Goal: Task Accomplishment & Management: Complete application form

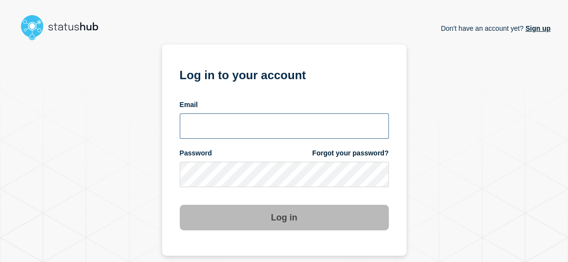
type input "[EMAIL_ADDRESS][DOMAIN_NAME]"
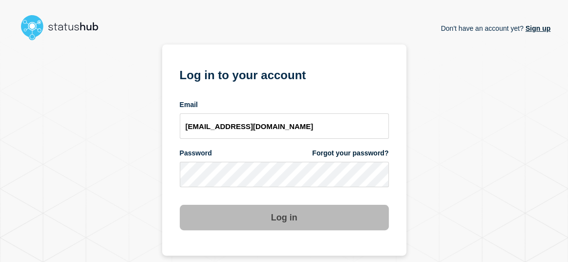
click at [276, 221] on button "Log in" at bounding box center [284, 216] width 209 height 25
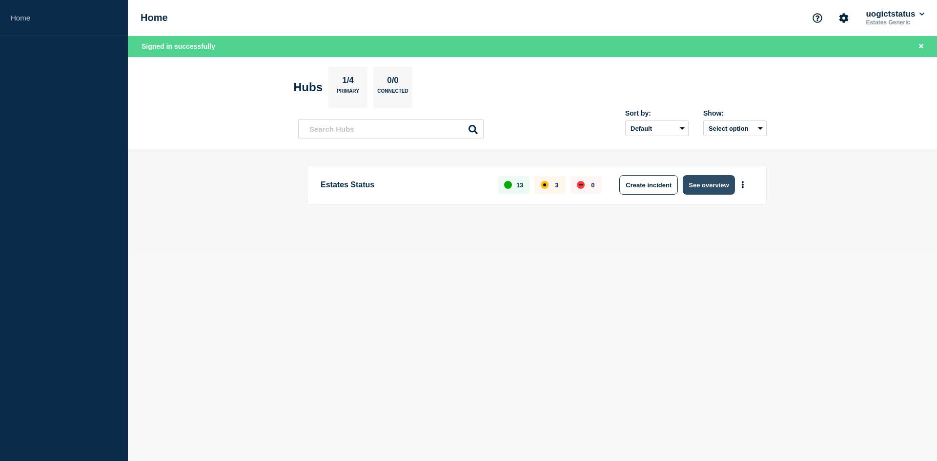
click at [574, 185] on button "See overview" at bounding box center [709, 185] width 52 height 20
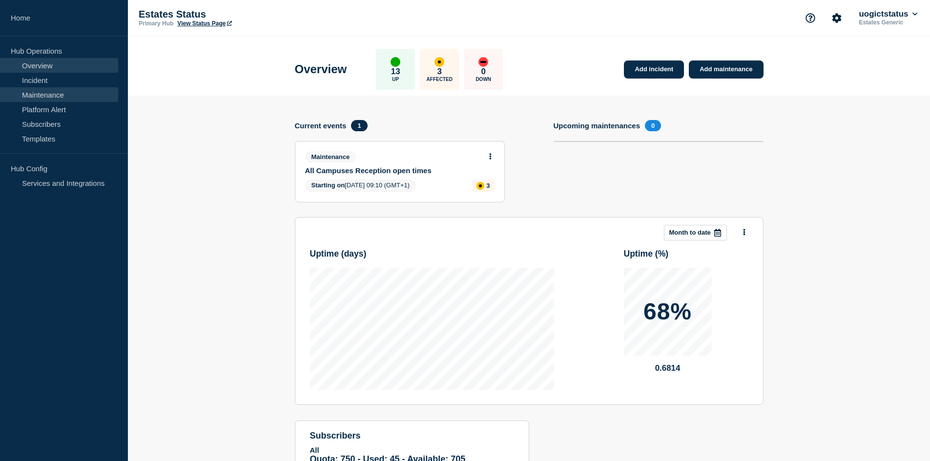
click at [55, 96] on link "Maintenance" at bounding box center [59, 94] width 118 height 15
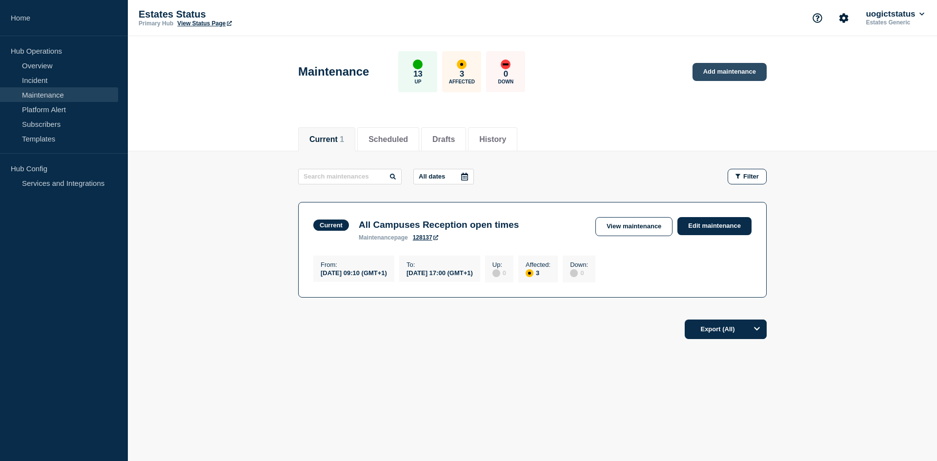
click at [574, 72] on link "Add maintenance" at bounding box center [729, 72] width 74 height 18
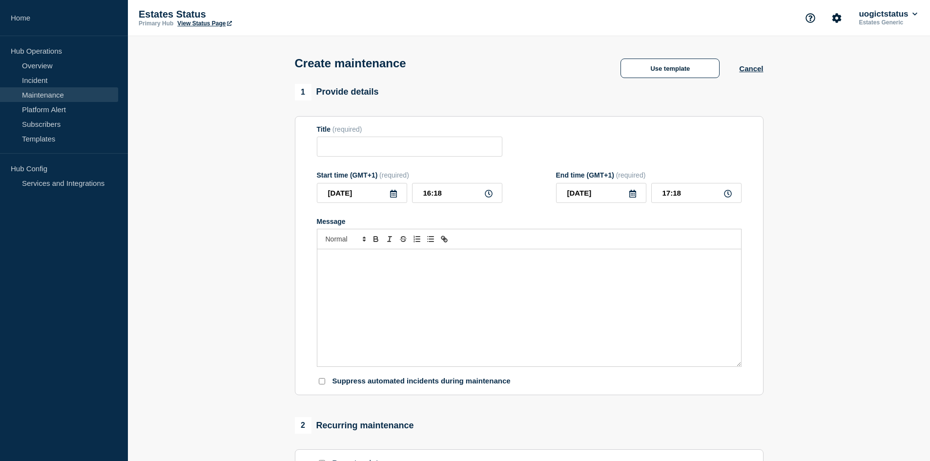
click at [369, 261] on div "Message" at bounding box center [529, 307] width 424 height 117
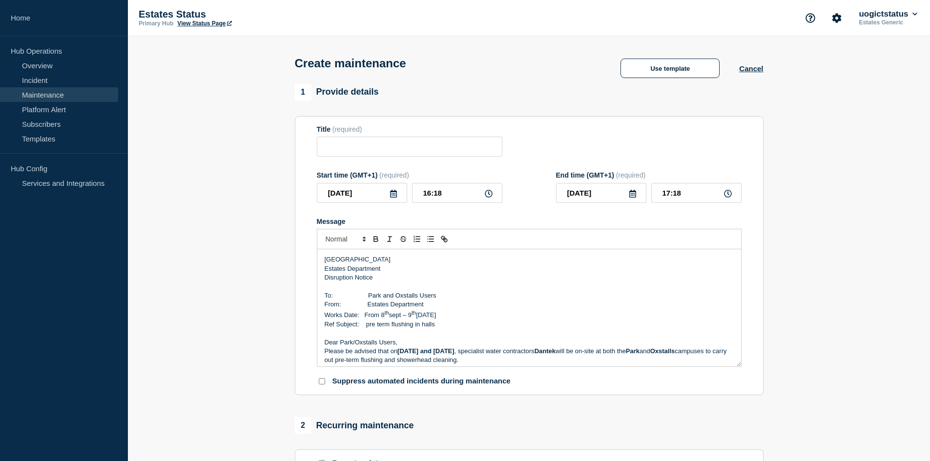
click at [444, 261] on p "To: Park and Oxstalls Users" at bounding box center [528, 295] width 409 height 9
click at [420, 261] on p "To: Park and Oxstalls Users" at bounding box center [528, 295] width 409 height 9
click at [380, 261] on p "Dear Park/Oxstalls Users," at bounding box center [528, 342] width 409 height 9
click at [341, 145] on input "Title" at bounding box center [409, 147] width 185 height 20
drag, startPoint x: 440, startPoint y: 326, endPoint x: 365, endPoint y: 328, distance: 75.2
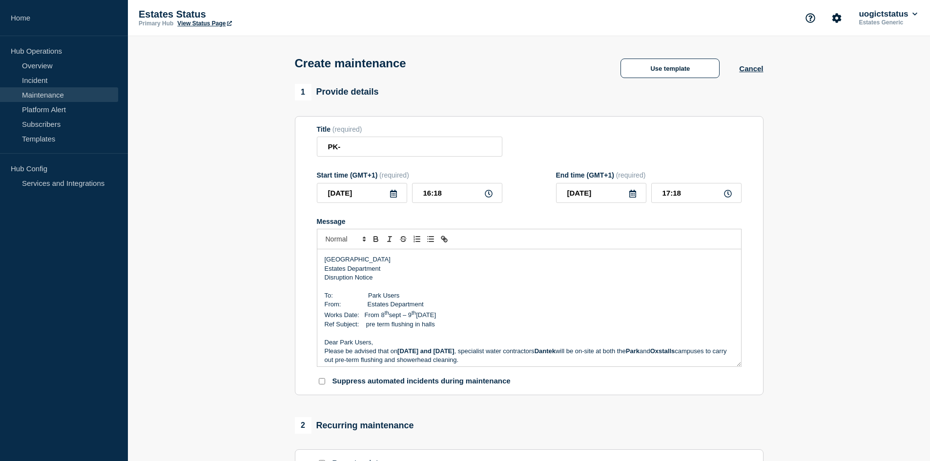
click at [365, 261] on p "Ref Subject: pre term flushing in halls" at bounding box center [528, 324] width 409 height 9
copy p "pre term flushing in halls"
click at [360, 150] on input "PK-" at bounding box center [409, 147] width 185 height 20
paste input "pre term flushing in halls"
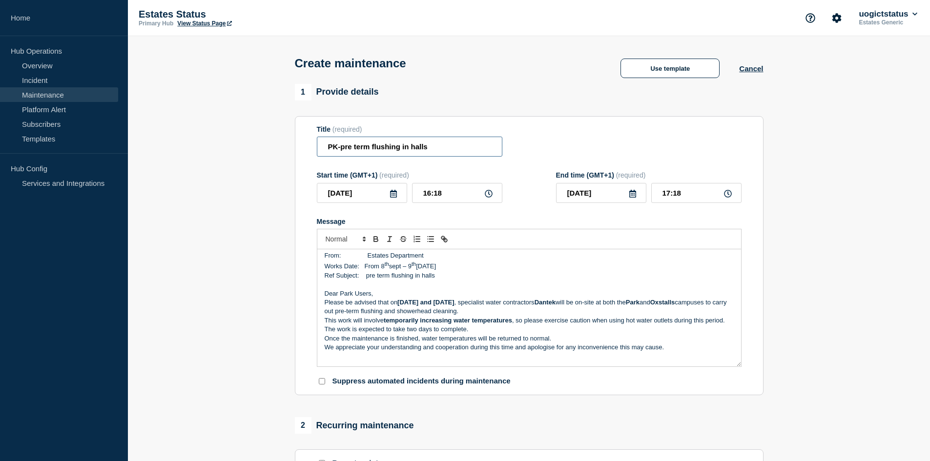
type input "PK-pre term flushing in halls"
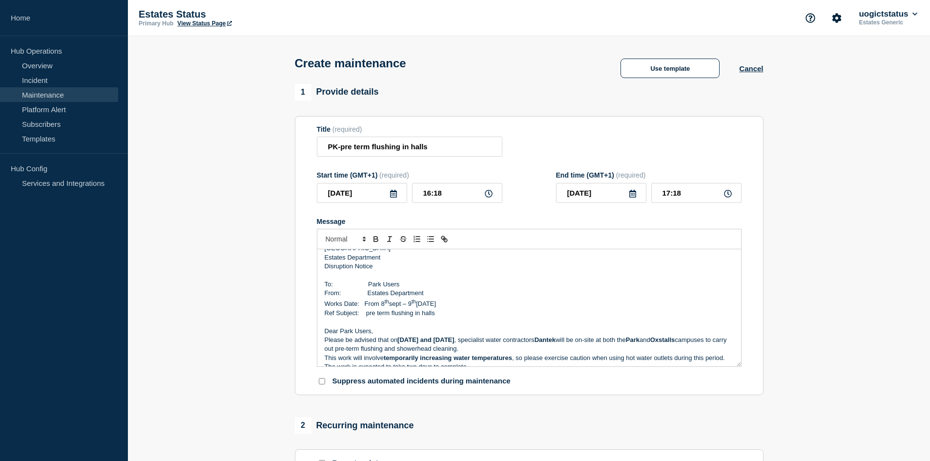
scroll to position [0, 0]
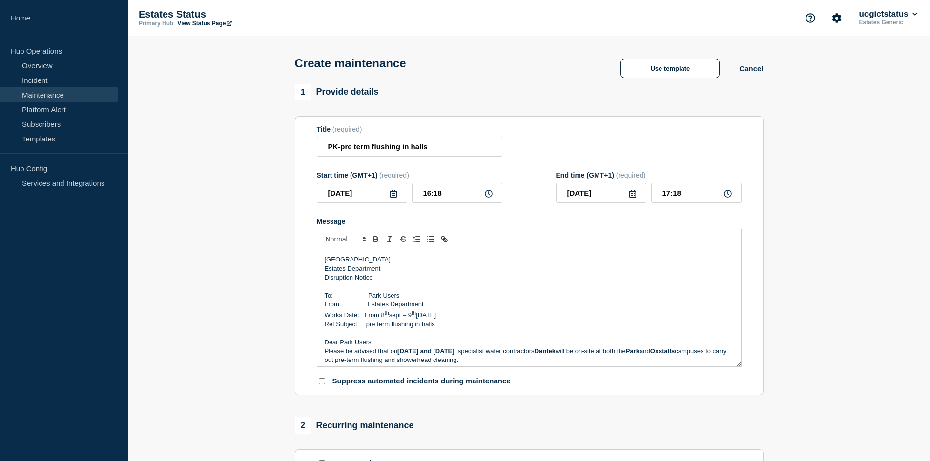
drag, startPoint x: 450, startPoint y: 281, endPoint x: 318, endPoint y: 260, distance: 133.4
click at [318, 260] on div "University of Gloucestershire Estates Department Disruption Notice To: Park Use…" at bounding box center [529, 307] width 424 height 117
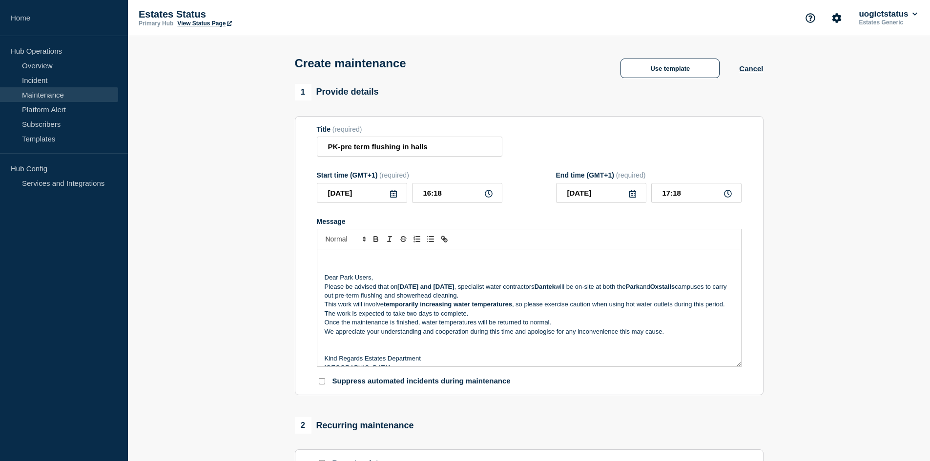
click at [323, 261] on div "Dear Park Users, Please be advised that on Monday 8th and Tuesday 9th September…" at bounding box center [529, 307] width 424 height 117
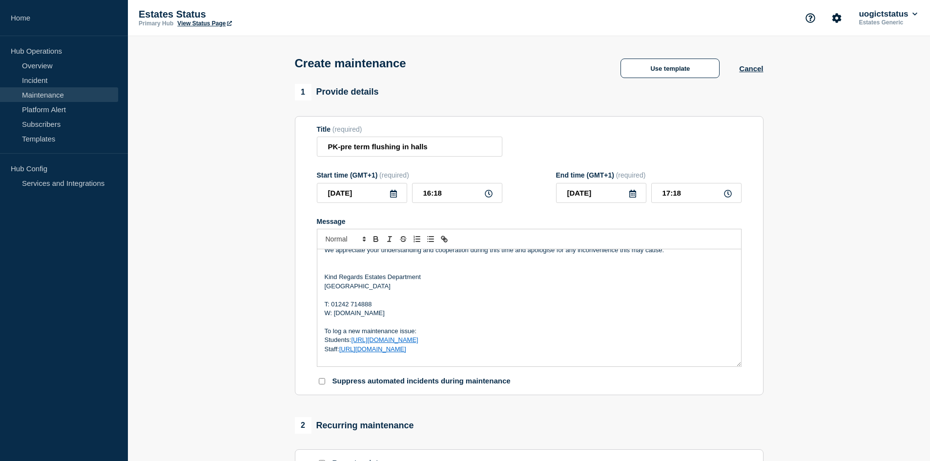
scroll to position [66, 0]
click at [365, 261] on p "Kind Regards Estates Department" at bounding box center [528, 274] width 409 height 9
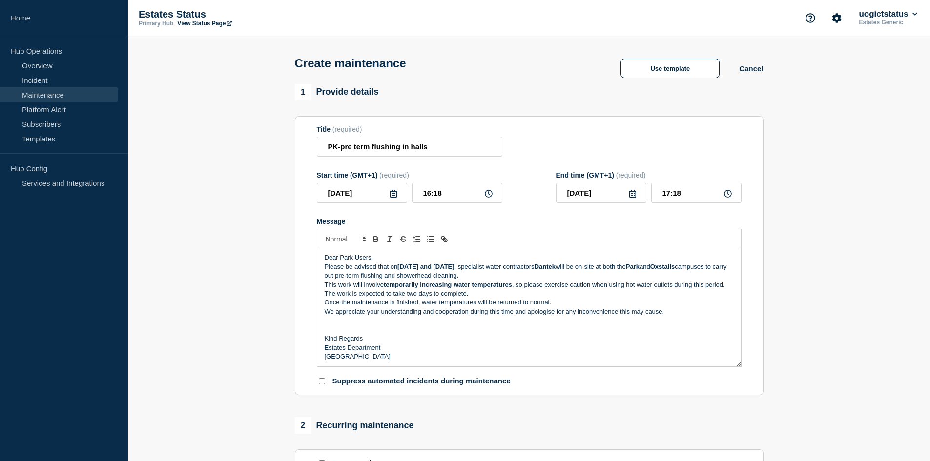
scroll to position [0, 0]
click at [574, 261] on p "Please be advised that on Monday 8th and Tuesday 9th September 2025 , specialis…" at bounding box center [528, 273] width 409 height 18
click at [352, 261] on p "Please be advised that on Monday 8th and Tuesday 9th September 2025 , specialis…" at bounding box center [528, 273] width 409 height 18
click at [512, 261] on p "Please be advised that on Monday 8th and Tuesday 9th September 2025 , specialis…" at bounding box center [528, 273] width 409 height 18
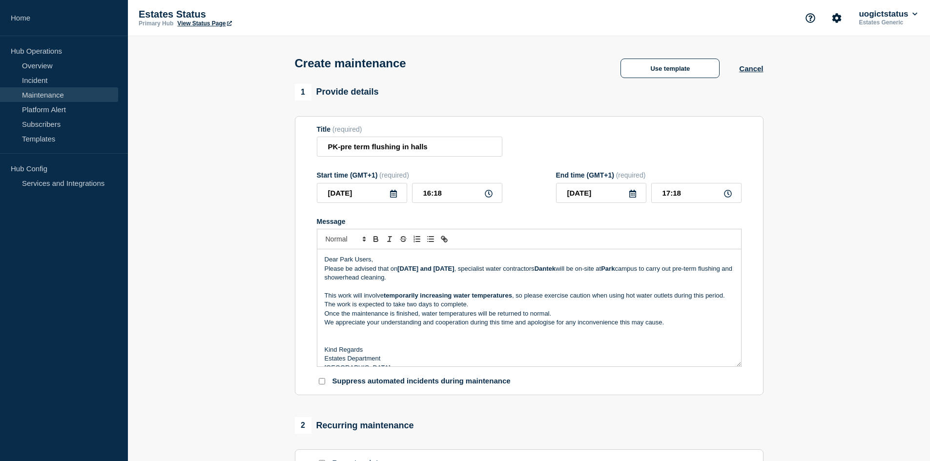
click at [379, 261] on p "Dear Park Users," at bounding box center [528, 259] width 409 height 9
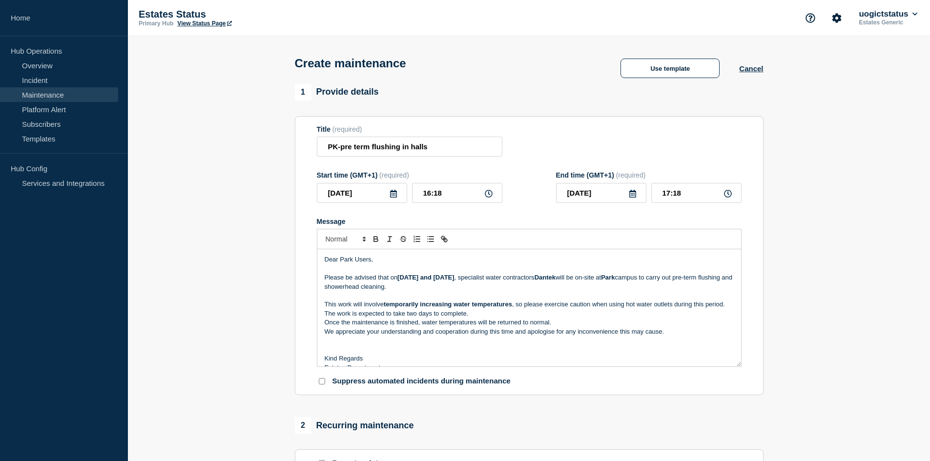
click at [553, 261] on p "Once the maintenance is finished, water temperatures will be returned to normal." at bounding box center [528, 322] width 409 height 9
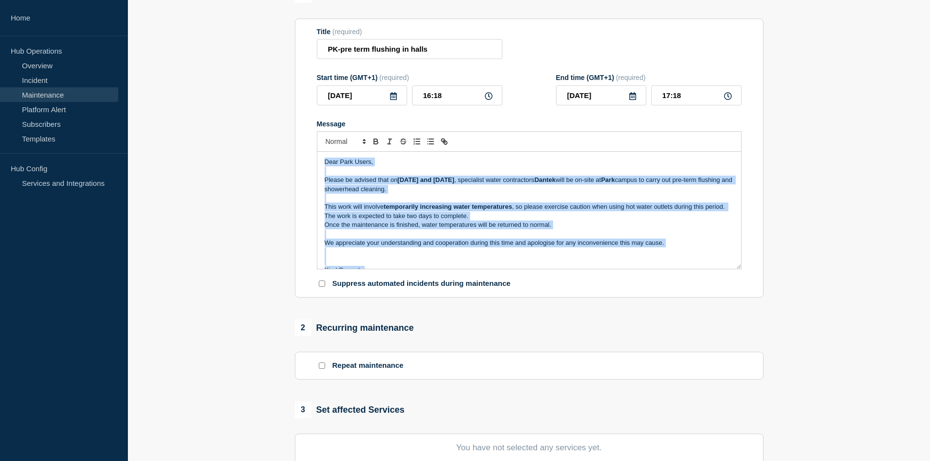
drag, startPoint x: 513, startPoint y: 261, endPoint x: 322, endPoint y: 137, distance: 227.9
click at [322, 137] on div "Dear Park Users, Please be advised that on Monday 8th and Tuesday 9th September…" at bounding box center [529, 200] width 425 height 138
copy div "Dear Park Users, Please be advised that on Monday 8th and Tuesday 9th September…"
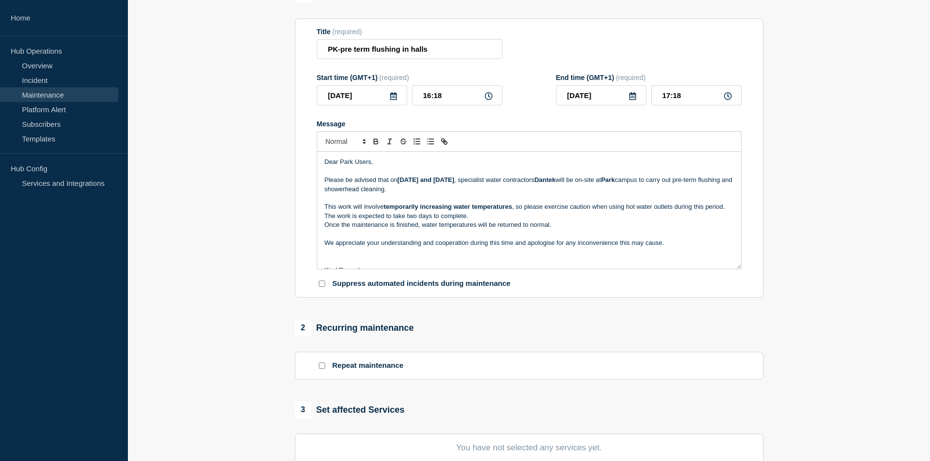
click at [261, 251] on section "1 Provide details Title (required) PK-pre term flushing in halls Start time (GM…" at bounding box center [529, 324] width 802 height 677
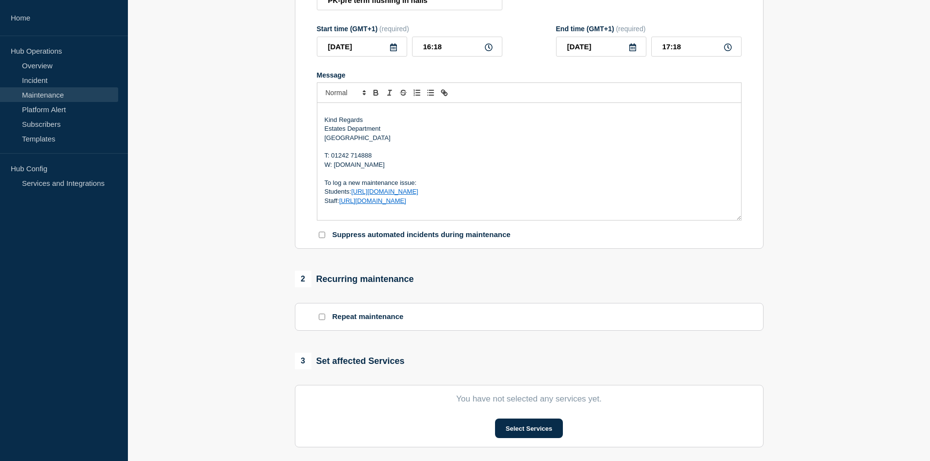
scroll to position [195, 0]
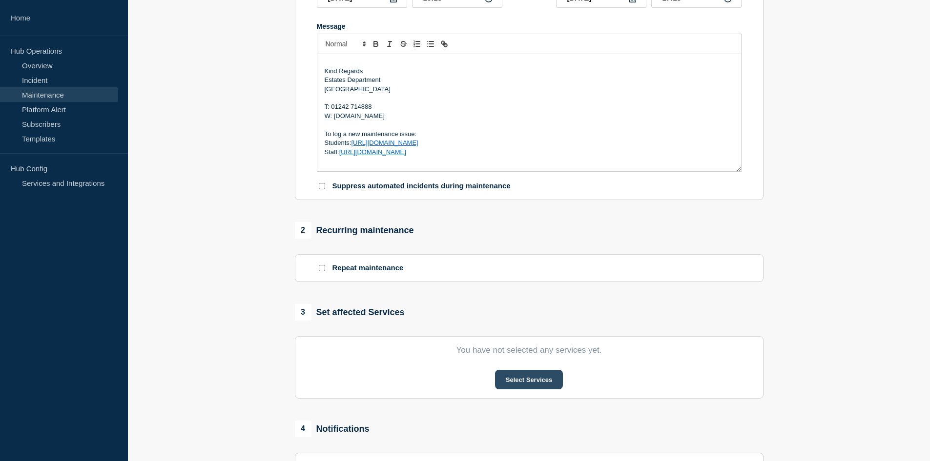
click at [539, 261] on button "Select Services" at bounding box center [529, 380] width 68 height 20
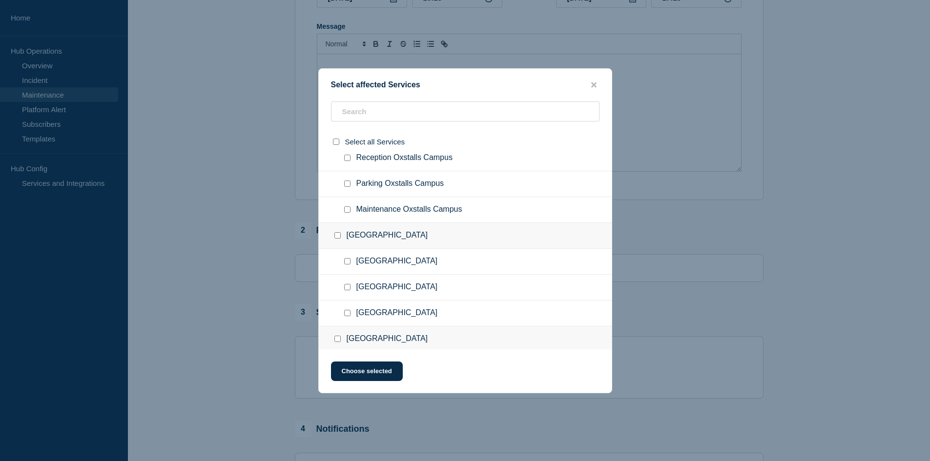
scroll to position [98, 0]
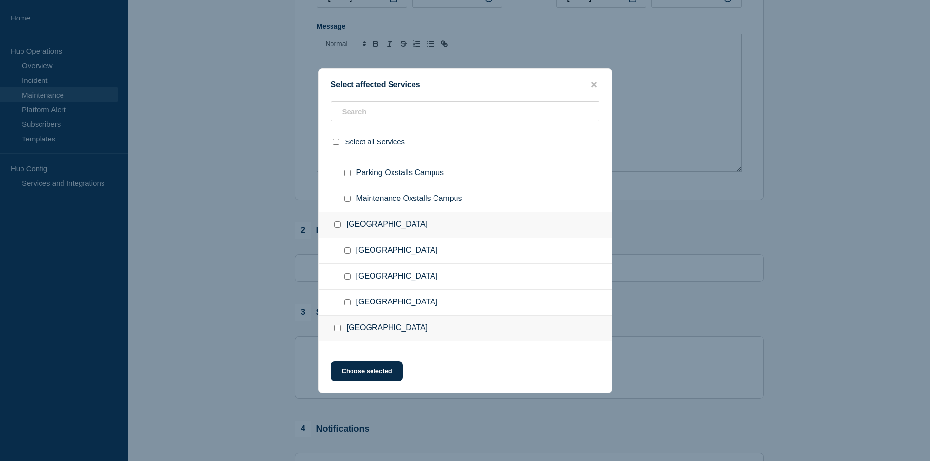
click at [349, 261] on input "Maintenance Park Campus checkbox" at bounding box center [347, 302] width 6 height 6
checkbox input "true"
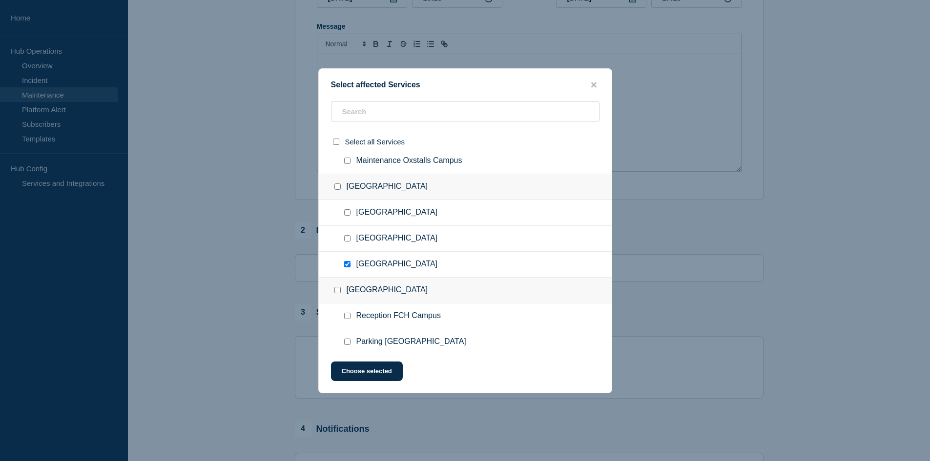
scroll to position [146, 0]
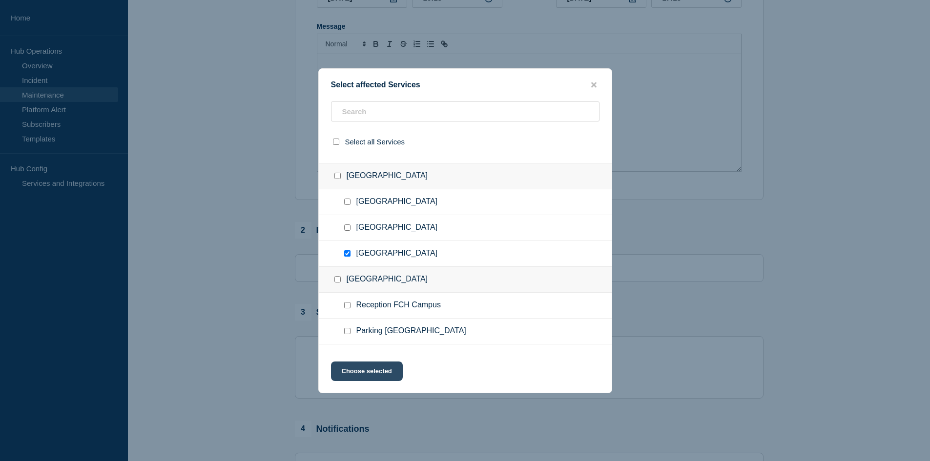
click at [381, 261] on button "Choose selected" at bounding box center [367, 372] width 72 height 20
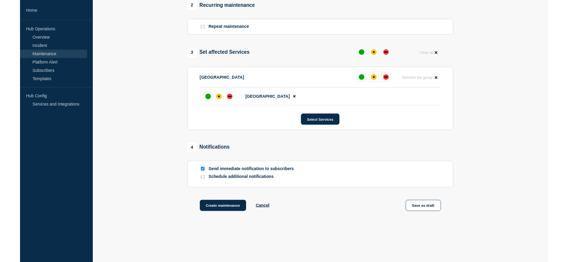
scroll to position [439, 0]
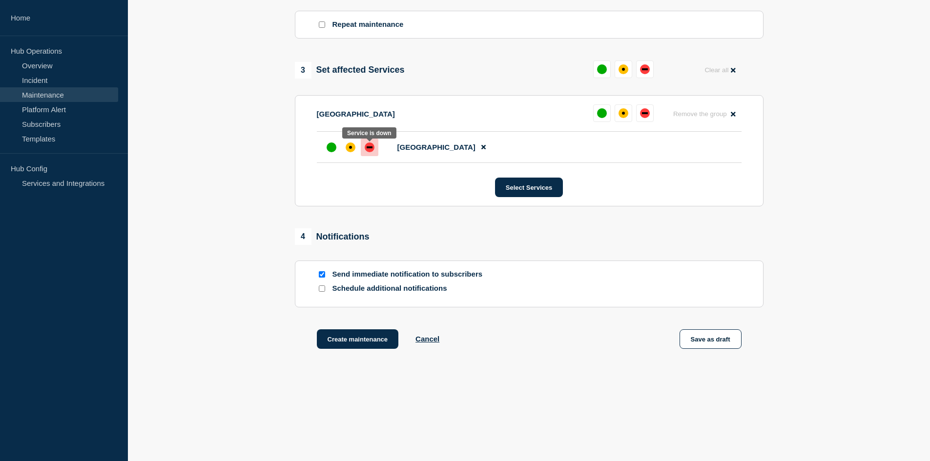
click at [373, 149] on div "down" at bounding box center [370, 147] width 10 height 10
click at [350, 148] on div "affected" at bounding box center [350, 147] width 3 height 3
click at [367, 148] on div "down" at bounding box center [369, 147] width 6 height 2
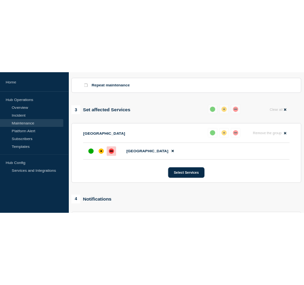
scroll to position [128, 0]
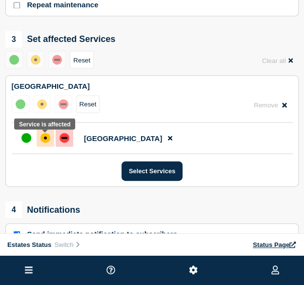
click at [46, 141] on div "affected" at bounding box center [46, 138] width 10 height 10
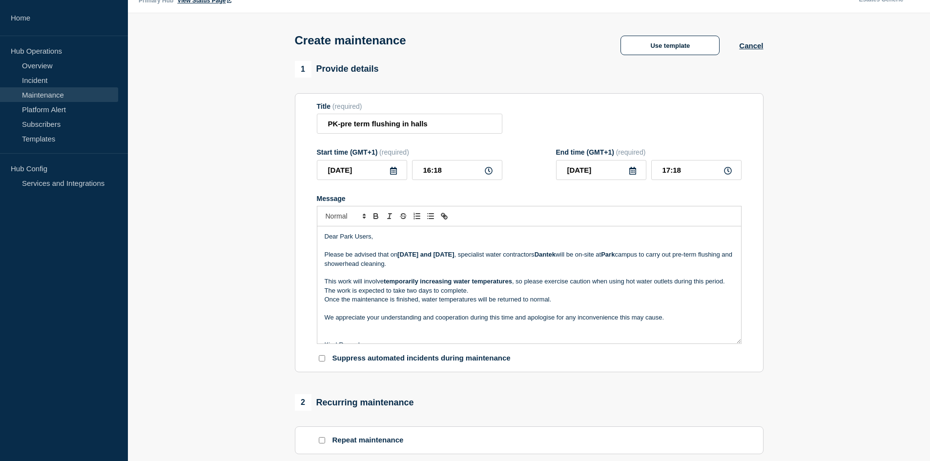
scroll to position [2, 0]
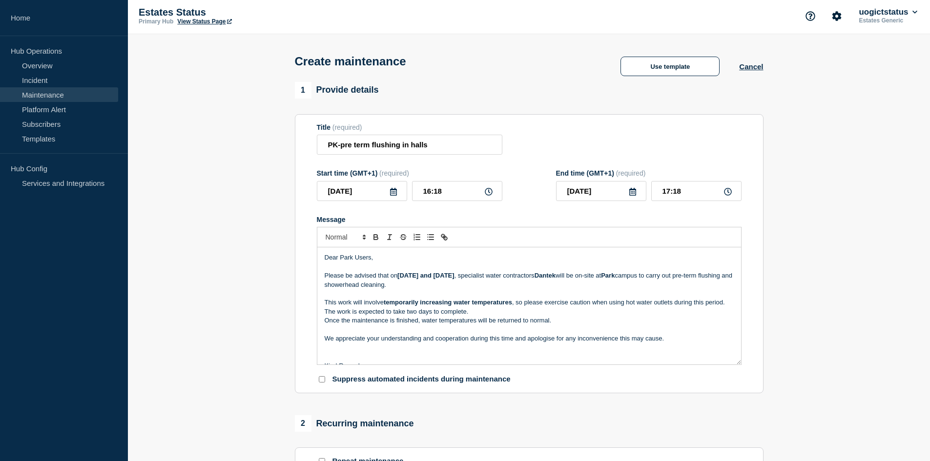
click at [394, 194] on icon at bounding box center [393, 192] width 8 height 8
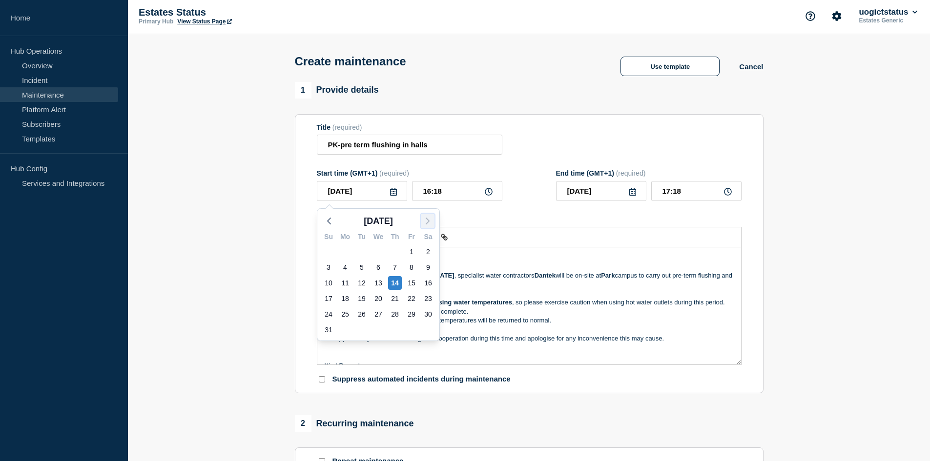
click at [428, 217] on icon "button" at bounding box center [428, 221] width 12 height 12
click at [346, 261] on div "8" at bounding box center [345, 268] width 14 height 14
type input "2025-09-08"
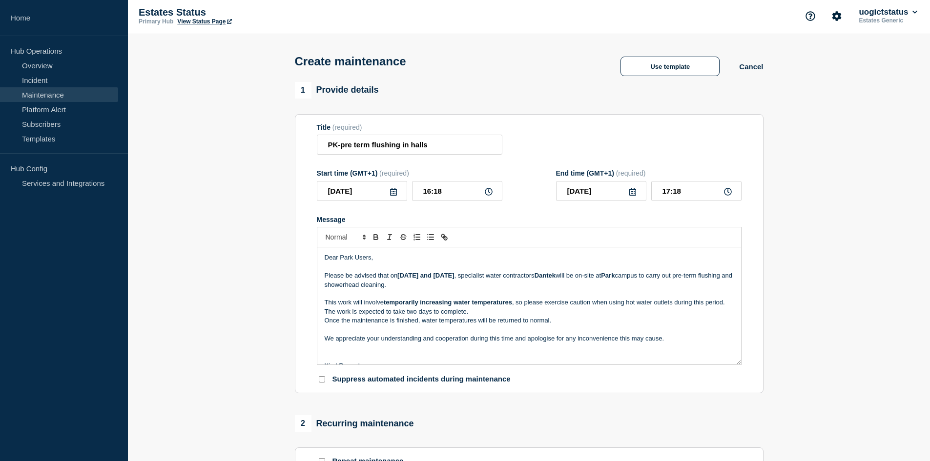
click at [574, 194] on icon at bounding box center [632, 192] width 7 height 8
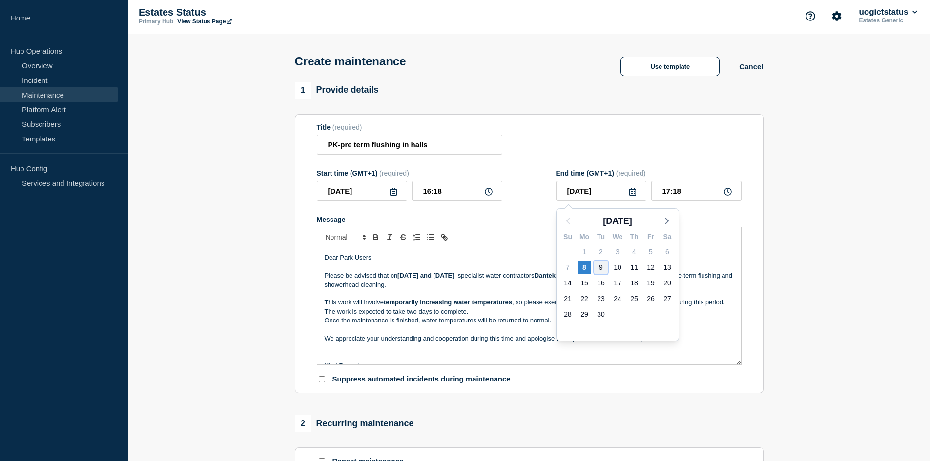
click at [574, 261] on div "9" at bounding box center [601, 268] width 14 height 14
type input "2025-09-09"
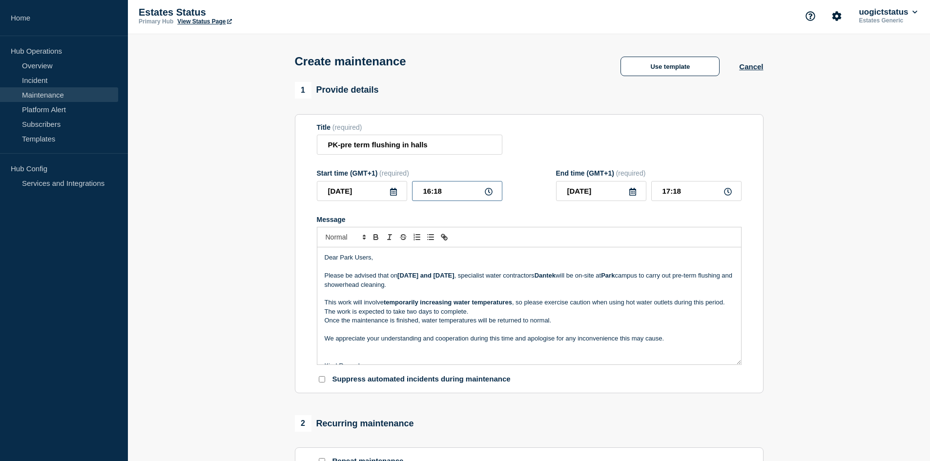
drag, startPoint x: 444, startPoint y: 193, endPoint x: 413, endPoint y: 193, distance: 30.3
click at [413, 193] on input "16:18" at bounding box center [457, 191] width 90 height 20
type input "08:00"
drag, startPoint x: 692, startPoint y: 195, endPoint x: 642, endPoint y: 194, distance: 50.3
click at [574, 194] on div "2025-09-09 09:00" at bounding box center [648, 191] width 185 height 20
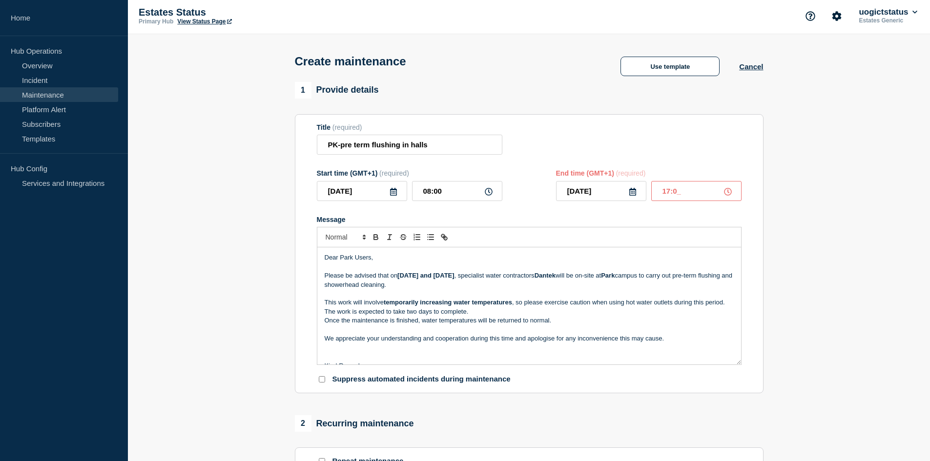
type input "17:00"
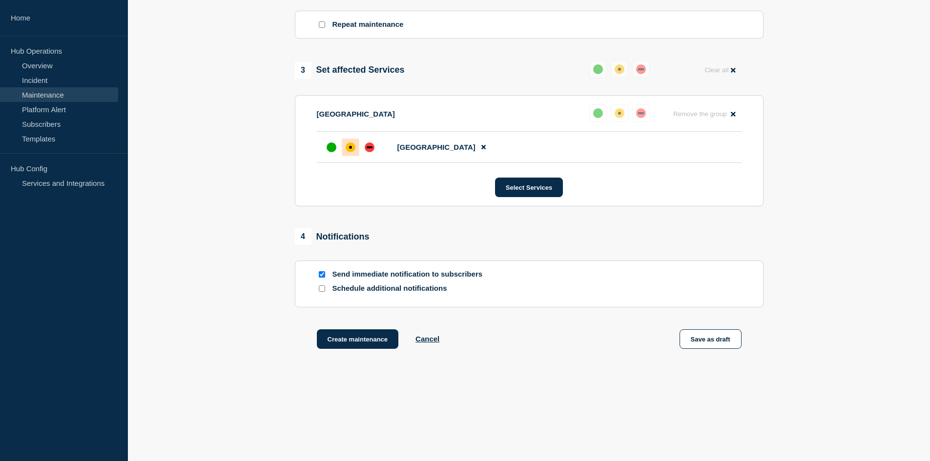
scroll to position [441, 0]
click at [369, 261] on button "Create maintenance" at bounding box center [358, 339] width 82 height 20
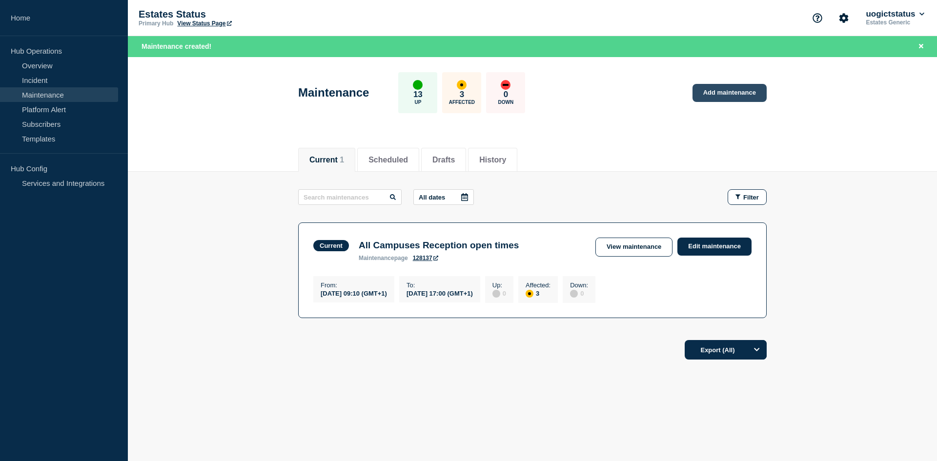
click at [574, 93] on link "Add maintenance" at bounding box center [729, 93] width 74 height 18
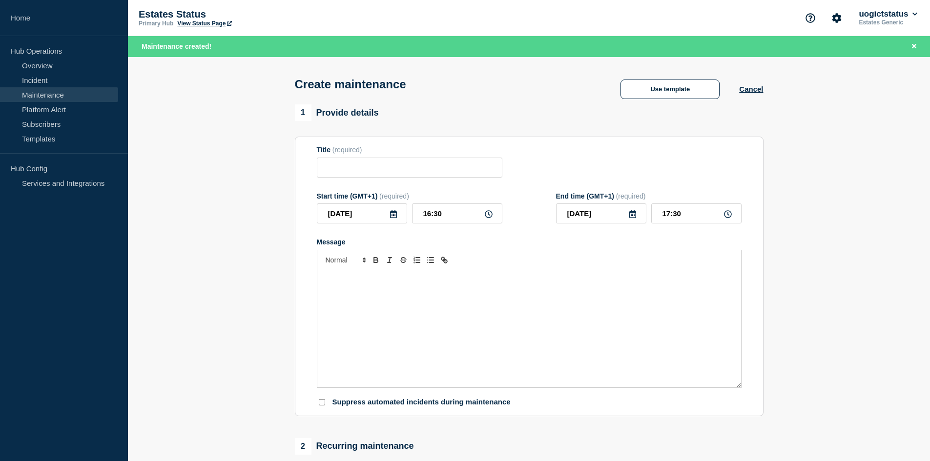
click at [345, 261] on div "Message" at bounding box center [529, 328] width 424 height 117
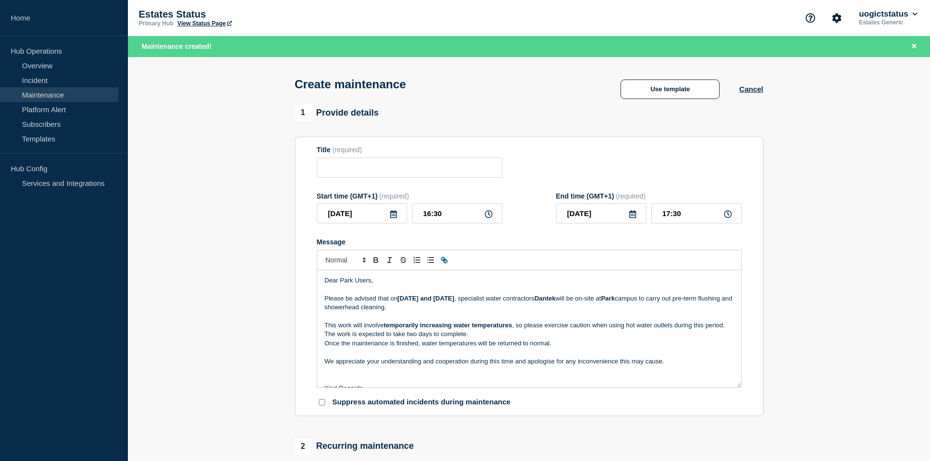
drag, startPoint x: 702, startPoint y: 300, endPoint x: 687, endPoint y: 300, distance: 14.6
click at [574, 261] on p "Please be advised that on Monday 8th and Tuesday 9th September 2025 , specialis…" at bounding box center [528, 303] width 409 height 18
click at [354, 261] on p "Dear Park Users," at bounding box center [528, 280] width 409 height 9
click at [332, 171] on input "Title" at bounding box center [409, 168] width 185 height 20
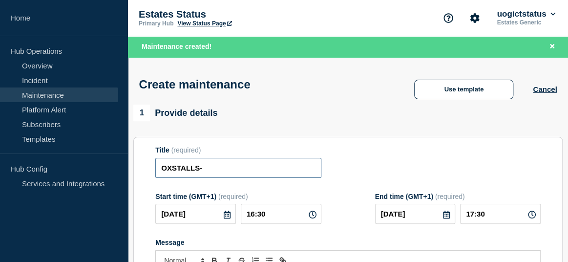
click at [218, 169] on input "OXSTALLS-" at bounding box center [237, 168] width 165 height 20
paste input "pre term flushing in halls"
type input "OXSTALLS-pre term flushing in halls"
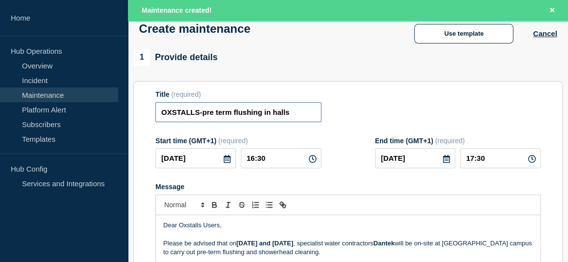
scroll to position [98, 0]
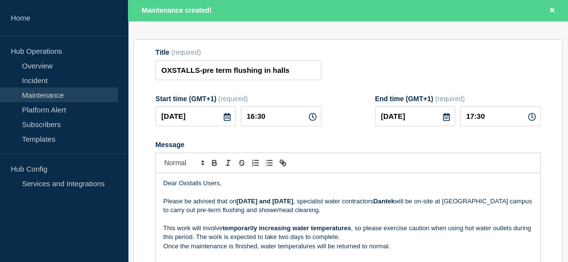
click at [225, 119] on icon at bounding box center [227, 117] width 8 height 8
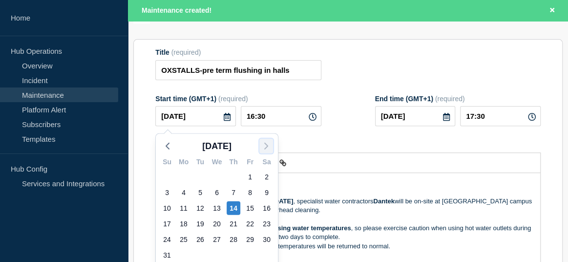
click at [263, 146] on icon "button" at bounding box center [266, 146] width 12 height 12
click at [186, 195] on div "8" at bounding box center [184, 192] width 14 height 14
type input "2025-09-08"
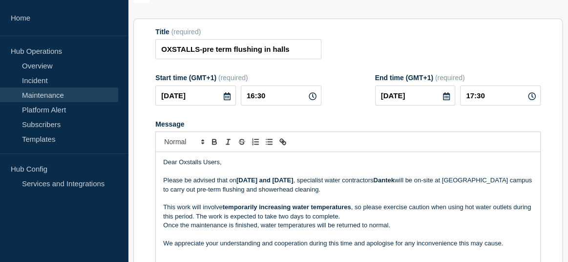
scroll to position [77, 0]
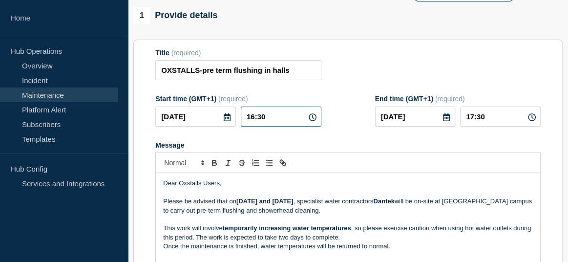
drag, startPoint x: 267, startPoint y: 118, endPoint x: 223, endPoint y: 115, distance: 43.5
click at [223, 115] on div "2025-09-08 16:30" at bounding box center [237, 116] width 165 height 20
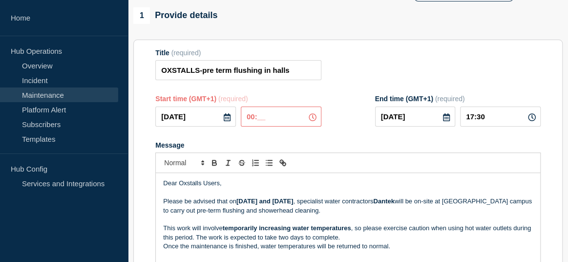
type input "00:0_"
drag, startPoint x: 264, startPoint y: 118, endPoint x: 237, endPoint y: 119, distance: 27.8
click at [237, 119] on div "2025-09-08 00:0_" at bounding box center [237, 116] width 165 height 20
click at [288, 122] on input "00:0_" at bounding box center [281, 116] width 81 height 20
click at [227, 118] on icon at bounding box center [227, 117] width 8 height 8
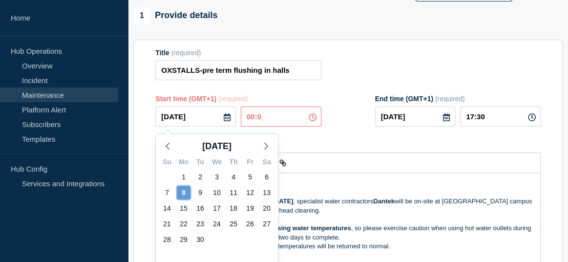
click at [184, 190] on div "8" at bounding box center [184, 192] width 14 height 14
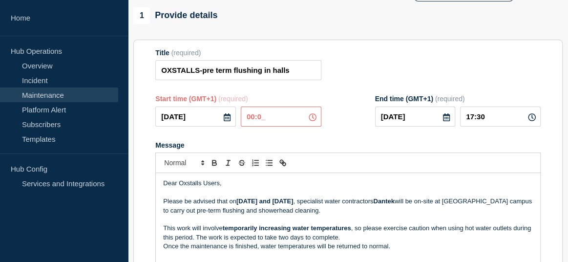
click at [259, 122] on input "00:0_" at bounding box center [281, 116] width 81 height 20
drag, startPoint x: 259, startPoint y: 119, endPoint x: 244, endPoint y: 117, distance: 14.8
click at [244, 117] on input "00:0_" at bounding box center [281, 116] width 81 height 20
click at [313, 119] on icon at bounding box center [312, 117] width 8 height 8
drag, startPoint x: 264, startPoint y: 119, endPoint x: 245, endPoint y: 120, distance: 19.0
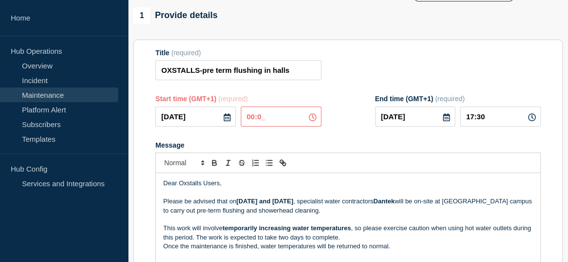
click at [245, 120] on input "00:0_" at bounding box center [281, 116] width 81 height 20
click at [447, 119] on icon at bounding box center [446, 117] width 8 height 8
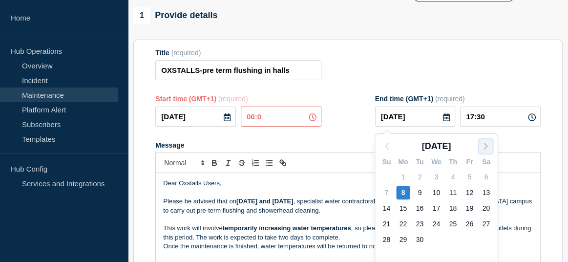
click at [487, 146] on icon "button" at bounding box center [485, 146] width 12 height 12
drag, startPoint x: 454, startPoint y: 189, endPoint x: 486, endPoint y: 151, distance: 49.9
click at [454, 188] on div "9" at bounding box center [453, 192] width 14 height 14
type input "2025-10-09"
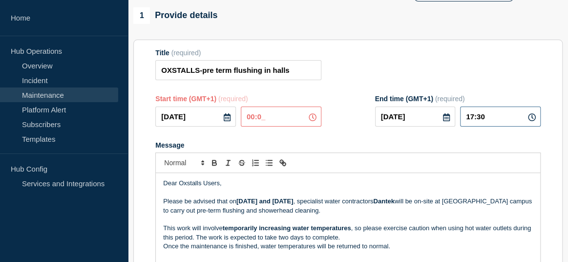
drag, startPoint x: 496, startPoint y: 120, endPoint x: 474, endPoint y: 118, distance: 21.6
click at [474, 118] on input "17:30" at bounding box center [500, 116] width 81 height 20
type input "17:00"
drag, startPoint x: 277, startPoint y: 122, endPoint x: 203, endPoint y: 113, distance: 75.2
click at [203, 113] on div "2025-09-08 00:0_" at bounding box center [237, 116] width 165 height 20
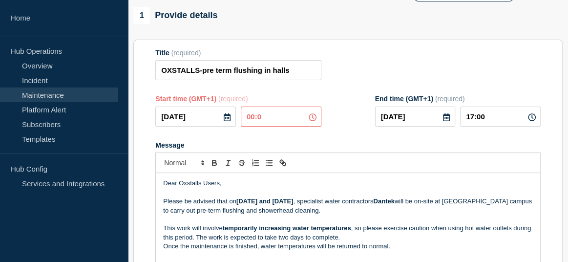
type input "00:00"
type input "00:30"
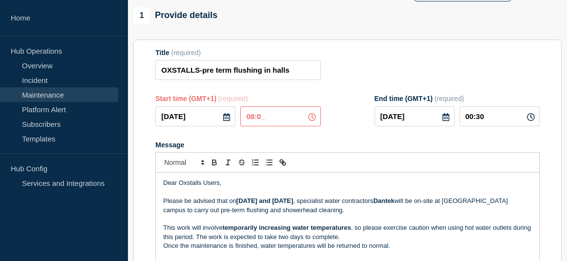
type input "08:00"
click at [422, 134] on form "Title (required) OXSTALLS-pre term flushing in halls Start time (GMT+1) (requir…" at bounding box center [347, 179] width 384 height 261
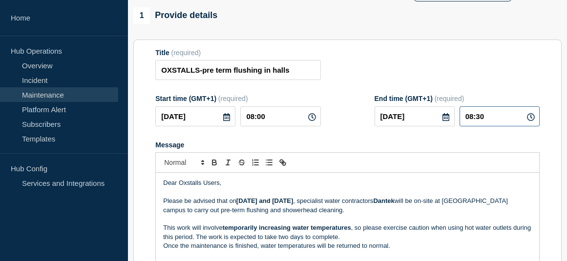
drag, startPoint x: 492, startPoint y: 121, endPoint x: 464, endPoint y: 121, distance: 28.3
click at [464, 121] on input "08:30" at bounding box center [499, 116] width 80 height 20
type input "17:00"
click at [405, 46] on section "Title (required) OXSTALLS-pre term flushing in halls Start time (GMT+1) (requir…" at bounding box center [347, 180] width 428 height 280
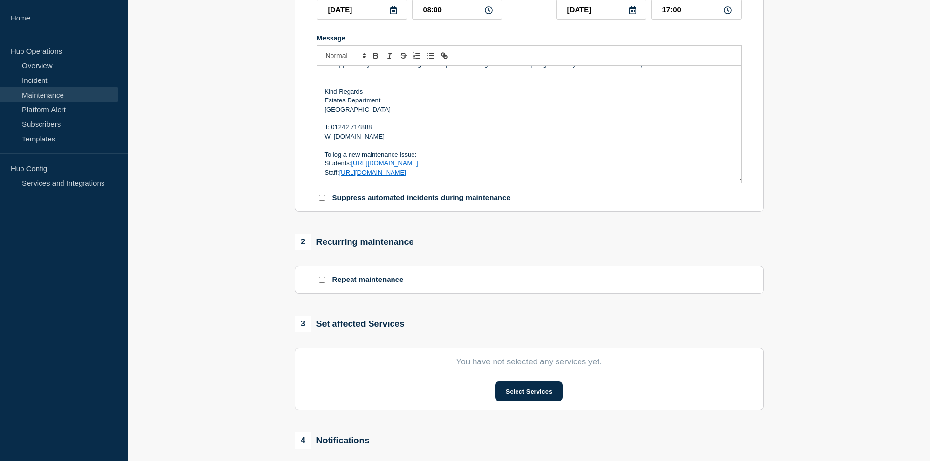
scroll to position [195, 0]
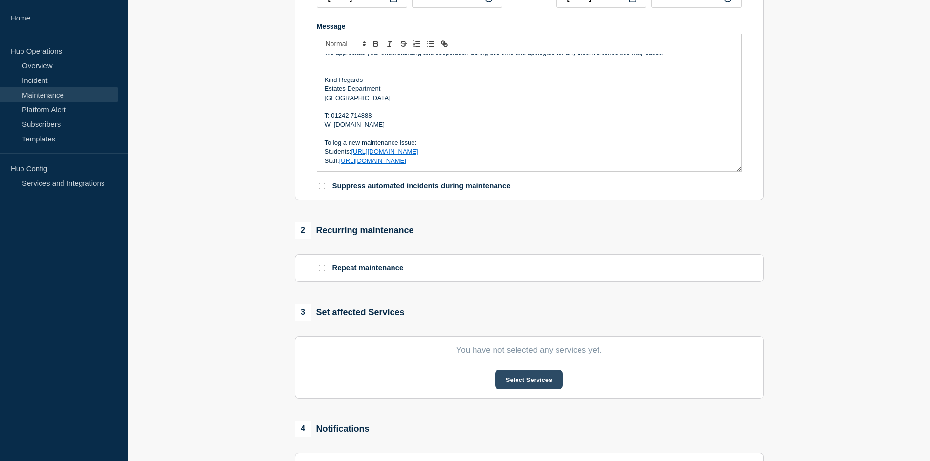
click at [517, 261] on button "Select Services" at bounding box center [529, 380] width 68 height 20
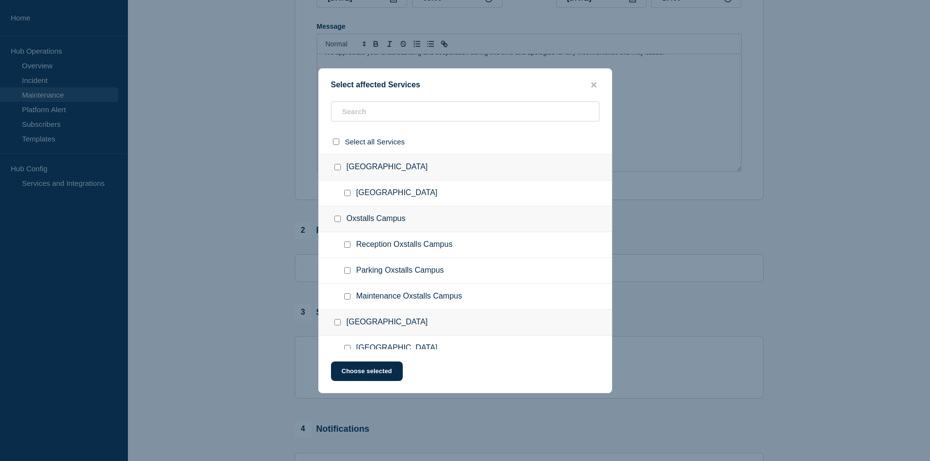
click at [350, 261] on input "Maintenance Oxstalls Campus checkbox" at bounding box center [347, 296] width 6 height 6
checkbox input "true"
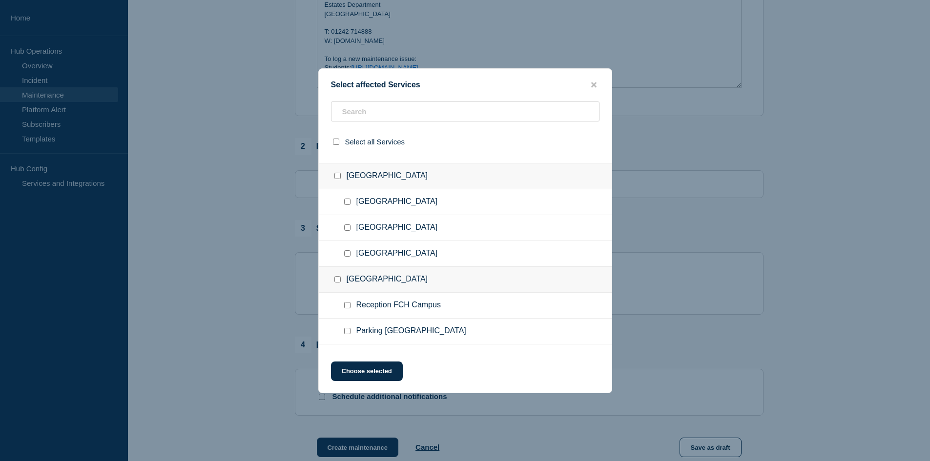
scroll to position [293, 0]
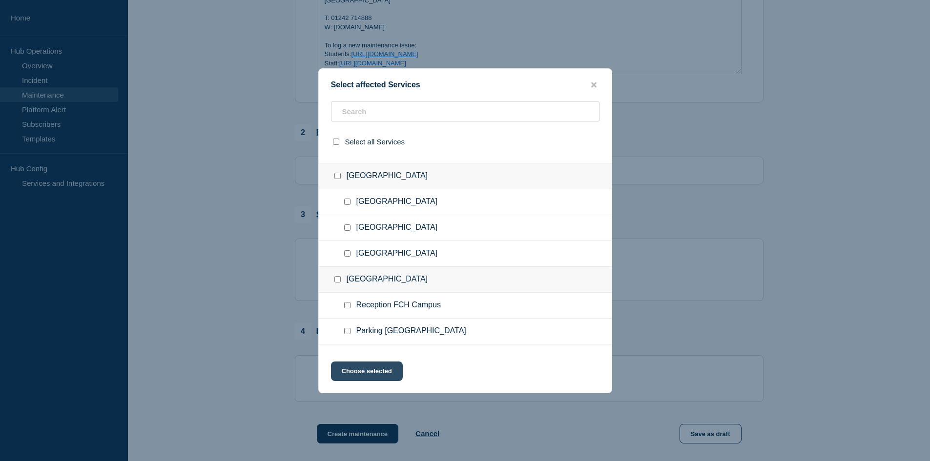
click at [370, 261] on button "Choose selected" at bounding box center [367, 372] width 72 height 20
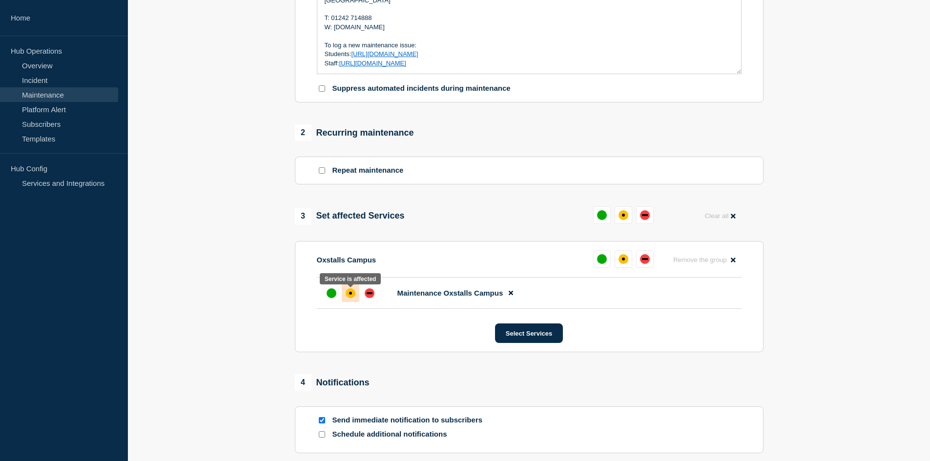
click at [351, 261] on div "affected" at bounding box center [350, 293] width 10 height 10
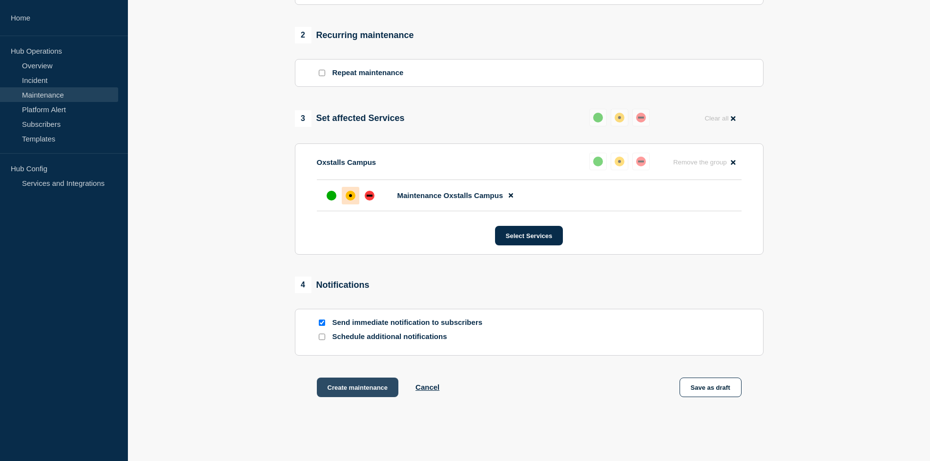
click at [374, 261] on button "Create maintenance" at bounding box center [358, 388] width 82 height 20
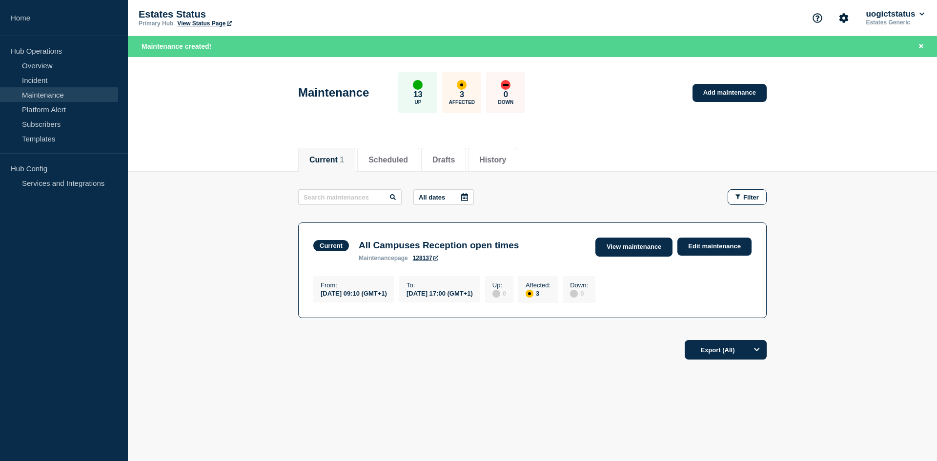
click at [574, 246] on link "View maintenance" at bounding box center [633, 247] width 77 height 19
